Goal: Book appointment/travel/reservation

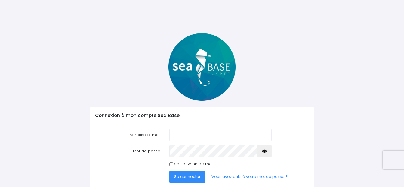
type input "[EMAIL_ADDRESS][DOMAIN_NAME]"
click at [170, 164] on input "Se souvenir de moi" at bounding box center [171, 164] width 4 height 4
checkbox input "true"
click at [185, 176] on span "Se connecter" at bounding box center [187, 176] width 26 height 6
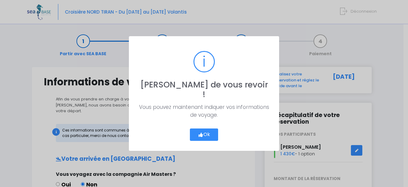
click at [204, 129] on button "Ok" at bounding box center [204, 134] width 28 height 13
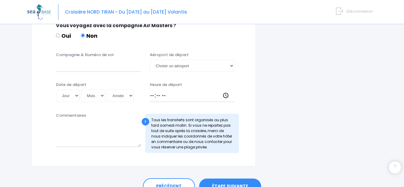
scroll to position [342, 0]
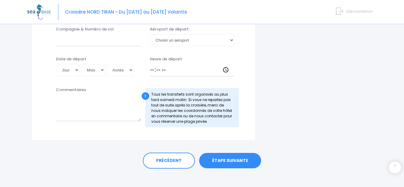
click at [219, 153] on link "ÉTAPE SUIVANTE" at bounding box center [230, 161] width 62 height 16
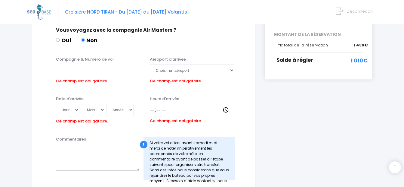
scroll to position [142, 0]
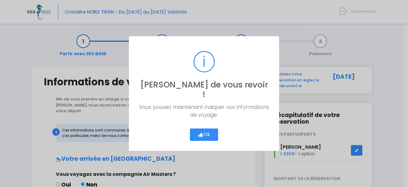
click at [208, 128] on button "Ok" at bounding box center [204, 134] width 28 height 13
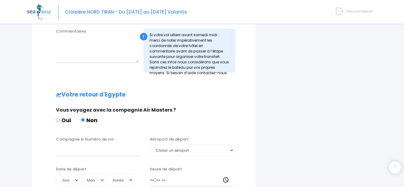
scroll to position [120, 0]
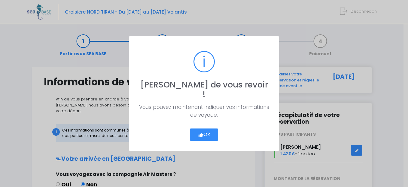
click at [210, 129] on button "Ok" at bounding box center [204, 134] width 28 height 13
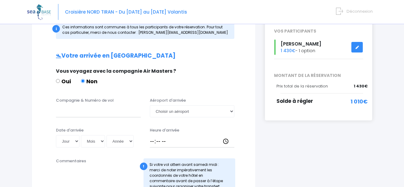
scroll to position [120, 0]
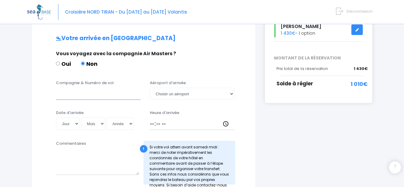
click at [74, 88] on input "Compagnie & Numéro de vol" at bounding box center [98, 94] width 85 height 12
type input "easyjet EJU4471"
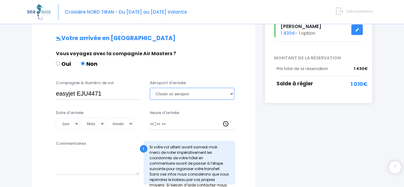
click at [228, 88] on select "Choisir un aéroport Hurghada Marsa Alam" at bounding box center [192, 94] width 85 height 12
select select "Hurghada"
click at [150, 88] on select "Choisir un aéroport Hurghada Marsa Alam" at bounding box center [192, 94] width 85 height 12
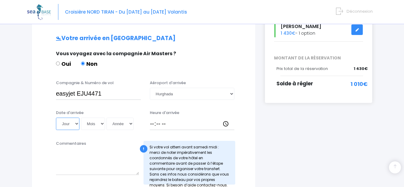
click at [76, 117] on select "Jour 01 02 03 04 05 06 07 08 09 10 11 12 13 14 15 16 17 18 19 20 21 22 23 24 25…" at bounding box center [67, 123] width 23 height 12
select select "04"
click at [56, 117] on select "Jour 01 02 03 04 05 06 07 08 09 10 11 12 13 14 15 16 17 18 19 20 21 22 23 24 25…" at bounding box center [67, 123] width 23 height 12
click at [100, 117] on select "Mois 01 02 03 04 05 06 07 08 09 10 11 12" at bounding box center [93, 123] width 24 height 12
select select "10"
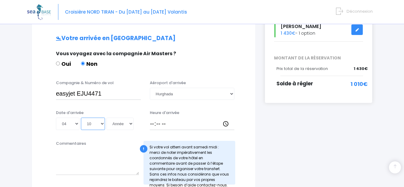
click at [81, 117] on select "Mois 01 02 03 04 05 06 07 08 09 10 11 12" at bounding box center [93, 123] width 24 height 12
click at [132, 118] on select "Année 2045 2044 2043 2042 2041 2040 2039 2038 2037 2036 2035 2034 2033 2032 203…" at bounding box center [119, 123] width 27 height 12
select select "2025"
click at [106, 117] on select "Année 2045 2044 2043 2042 2041 2040 2039 2038 2037 2036 2035 2034 2033 2032 203…" at bounding box center [119, 123] width 27 height 12
type input "2025-10-04"
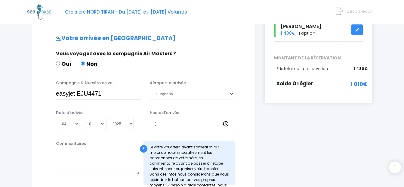
click at [150, 117] on input "Heure d'arrivée" at bounding box center [192, 123] width 85 height 12
click at [153, 117] on input "09:30" at bounding box center [192, 123] width 85 height 12
type input "01:30"
type input "19:30"
click at [195, 109] on div "Heure d'arrivée 19:30" at bounding box center [192, 119] width 94 height 20
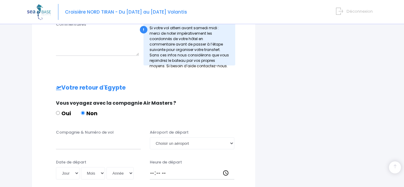
scroll to position [241, 0]
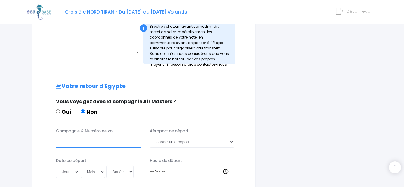
click at [69, 140] on input "Compagnie & Numéro de vol" at bounding box center [98, 141] width 85 height 12
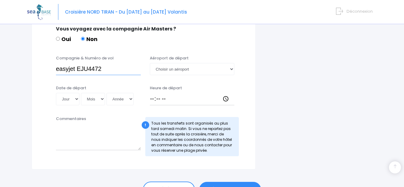
scroll to position [331, 0]
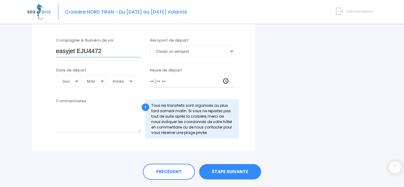
type input "easyjet EJU4472"
click at [77, 76] on select "Jour 01 02 03 04 05 06 07 08 09 10 11 12 13 14 15 16 17 18 19 20 21 22 23 24 25…" at bounding box center [67, 81] width 23 height 12
select select "11"
click at [56, 75] on select "Jour 01 02 03 04 05 06 07 08 09 10 11 12 13 14 15 16 17 18 19 20 21 22 23 24 25…" at bounding box center [67, 81] width 23 height 12
drag, startPoint x: 94, startPoint y: 74, endPoint x: 92, endPoint y: 79, distance: 5.3
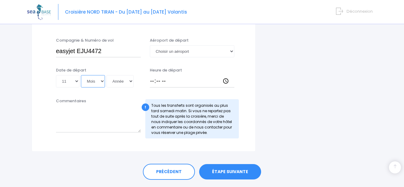
click at [94, 75] on select "Mois 01 02 03 04 05 06 07 08 09 10 11 12" at bounding box center [93, 81] width 24 height 12
select select "10"
click at [81, 75] on select "Mois 01 02 03 04 05 06 07 08 09 10 11 12" at bounding box center [93, 81] width 24 height 12
click at [129, 75] on select "Année 2045 2044 2043 2042 2041 2040 2039 2038 2037 2036 2035 2034 2033 2032 203…" at bounding box center [119, 81] width 27 height 12
select select "2025"
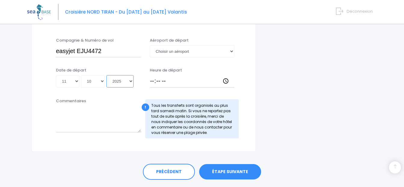
click at [106, 75] on select "Année 2045 2044 2043 2042 2041 2040 2039 2038 2037 2036 2035 2034 2033 2032 203…" at bounding box center [119, 81] width 27 height 12
type input "2025-10-11"
click at [171, 46] on select "Choisir un aéroport Hurghada Marsa Alam" at bounding box center [192, 51] width 85 height 12
select select "Hurghada"
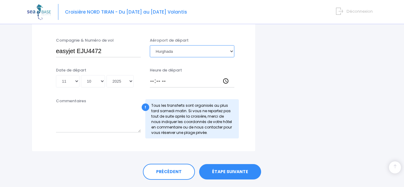
click at [150, 45] on select "Choisir un aéroport Hurghada Marsa Alam" at bounding box center [192, 51] width 85 height 12
click at [157, 75] on input "Heure de départ" at bounding box center [192, 81] width 85 height 12
click at [150, 76] on input "Heure de départ" at bounding box center [192, 81] width 85 height 12
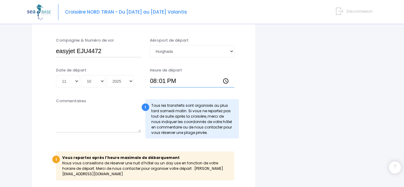
type input "20:15"
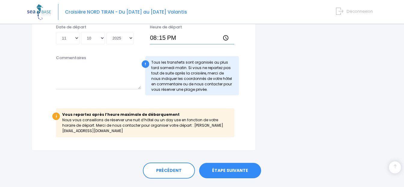
scroll to position [384, 0]
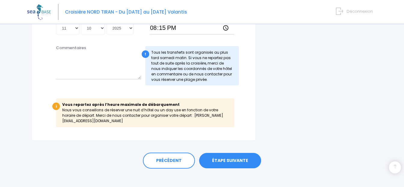
click at [231, 153] on link "ÉTAPE SUIVANTE" at bounding box center [230, 161] width 62 height 16
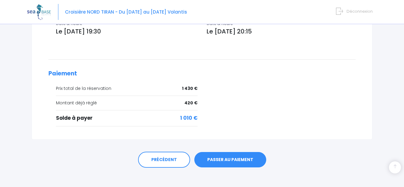
scroll to position [236, 0]
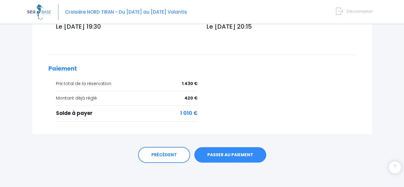
click at [224, 151] on link "PASSER AU PAIEMENT" at bounding box center [230, 155] width 72 height 16
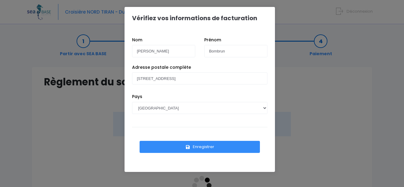
click at [203, 143] on button "Enregistrer" at bounding box center [200, 146] width 120 height 12
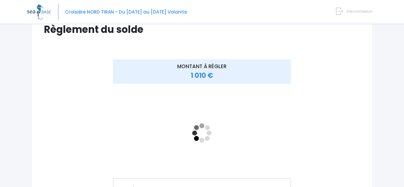
scroll to position [60, 0]
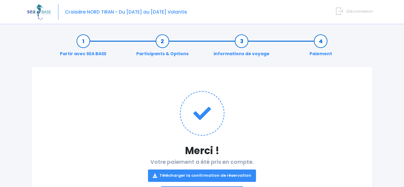
scroll to position [30, 0]
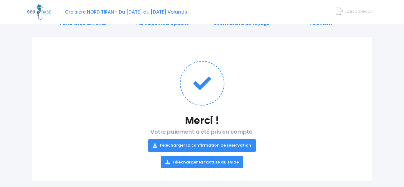
click at [190, 143] on link "Télécharger la confirmation de réservation" at bounding box center [202, 145] width 108 height 12
click at [186, 162] on link "Télécharger la facture du solde" at bounding box center [202, 162] width 83 height 12
click at [289, 88] on h1 at bounding box center [202, 83] width 316 height 45
